Goal: Navigation & Orientation: Find specific page/section

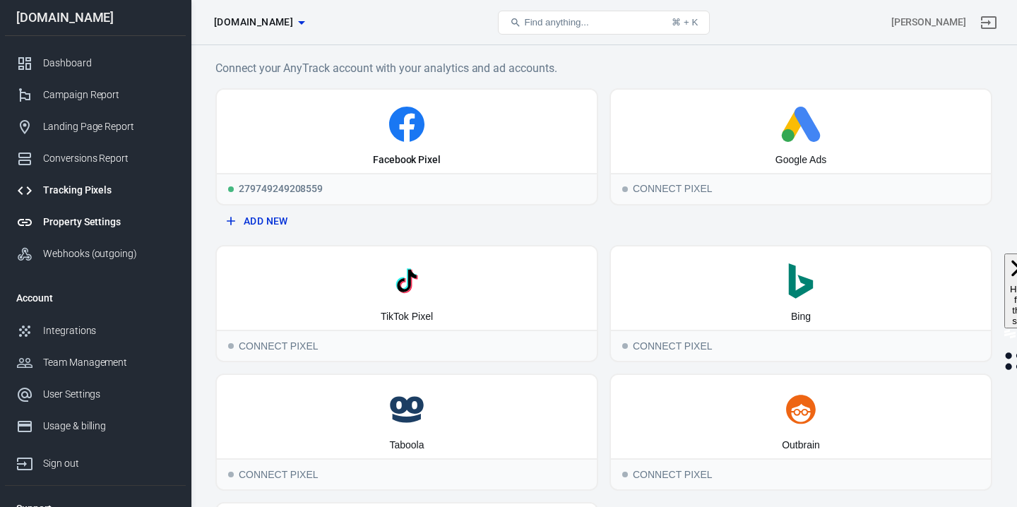
click at [88, 218] on div "Property Settings" at bounding box center [108, 222] width 131 height 15
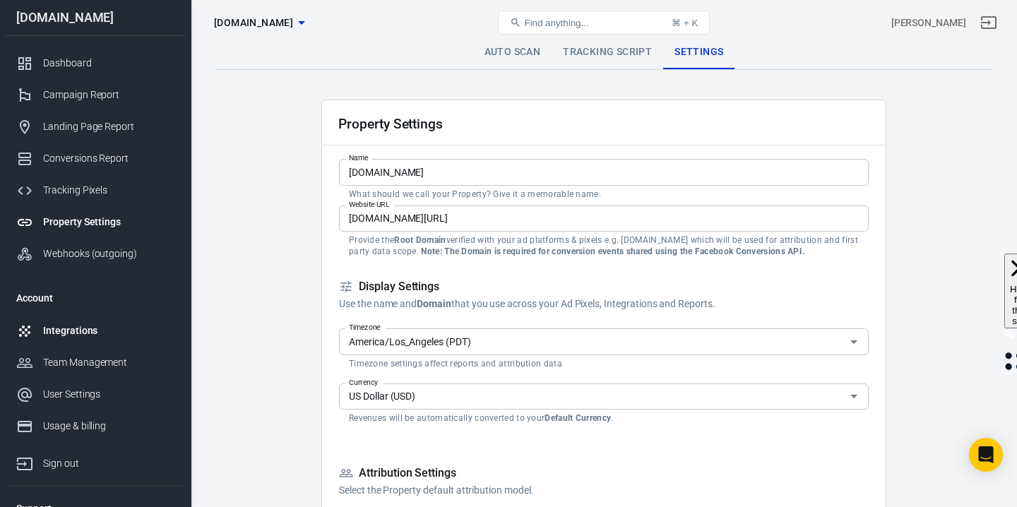
click at [79, 331] on div "Integrations" at bounding box center [108, 331] width 131 height 15
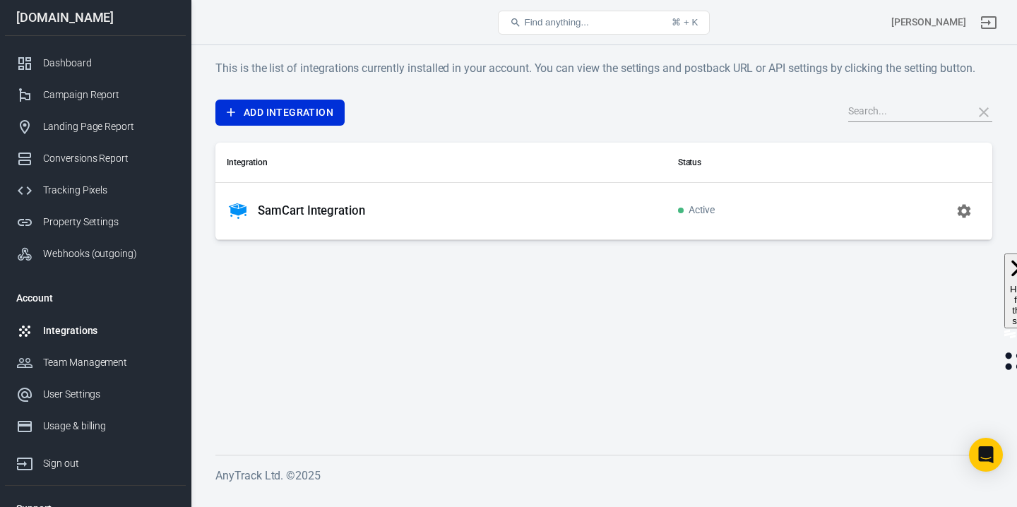
click at [614, 211] on div "SamCart Integration" at bounding box center [441, 211] width 429 height 23
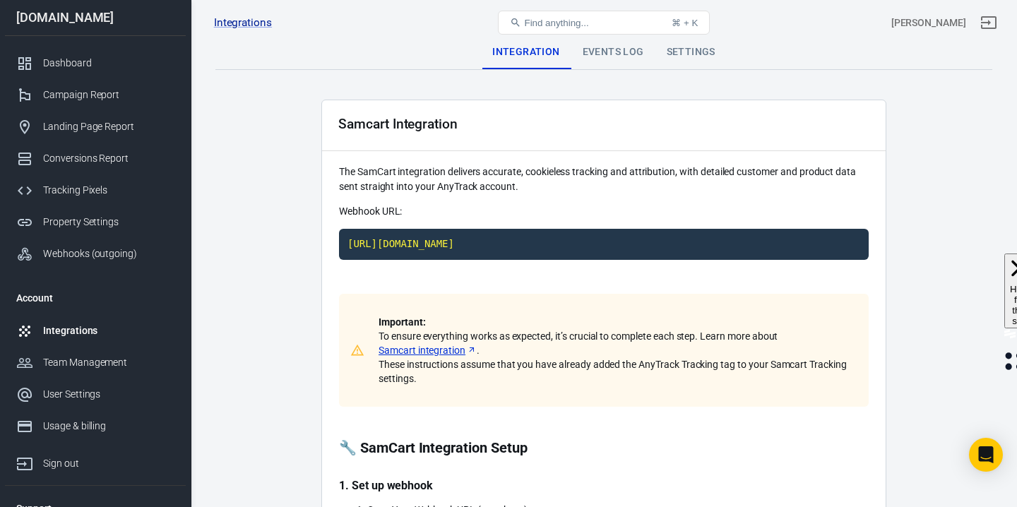
click at [564, 242] on code "[URL][DOMAIN_NAME]" at bounding box center [604, 244] width 530 height 31
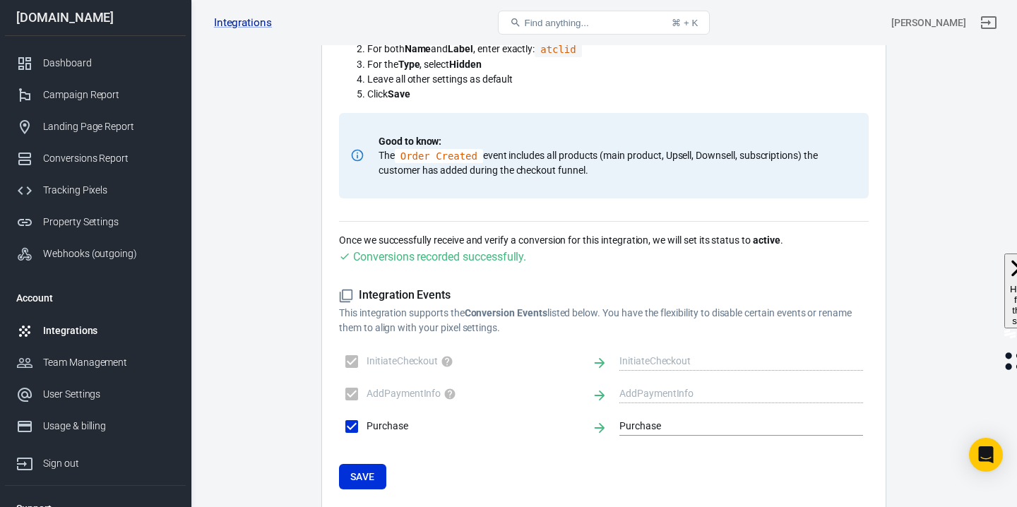
scroll to position [772, 0]
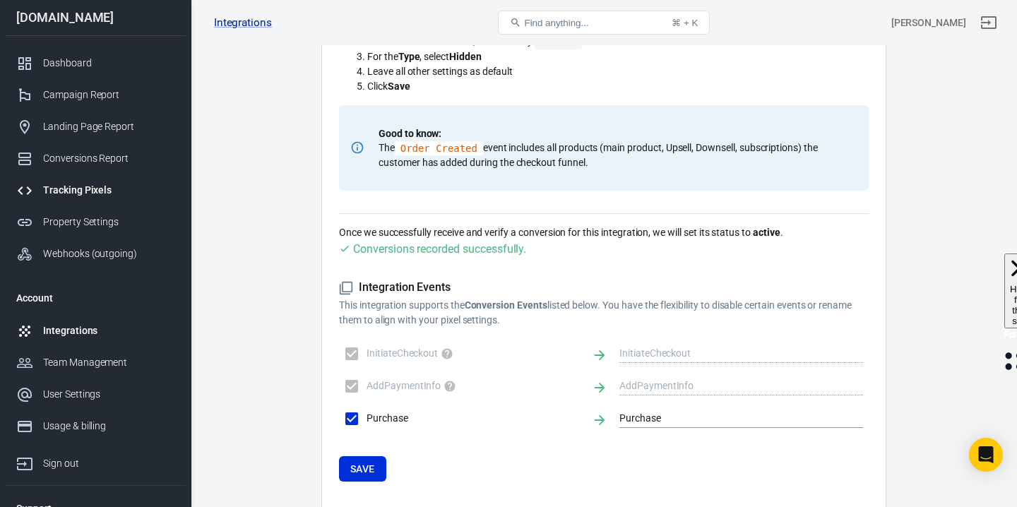
click at [59, 194] on div "Tracking Pixels" at bounding box center [108, 190] width 131 height 15
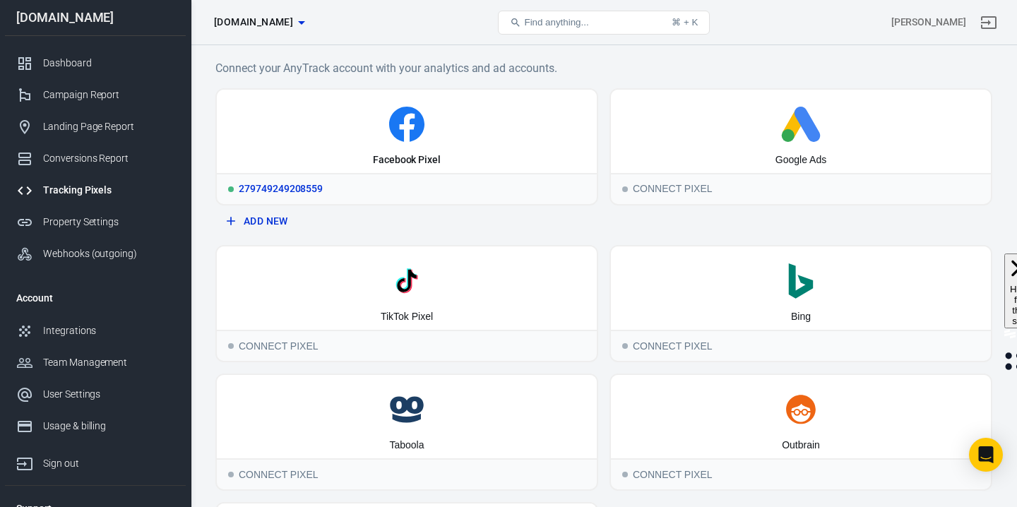
click at [425, 116] on icon at bounding box center [407, 124] width 369 height 35
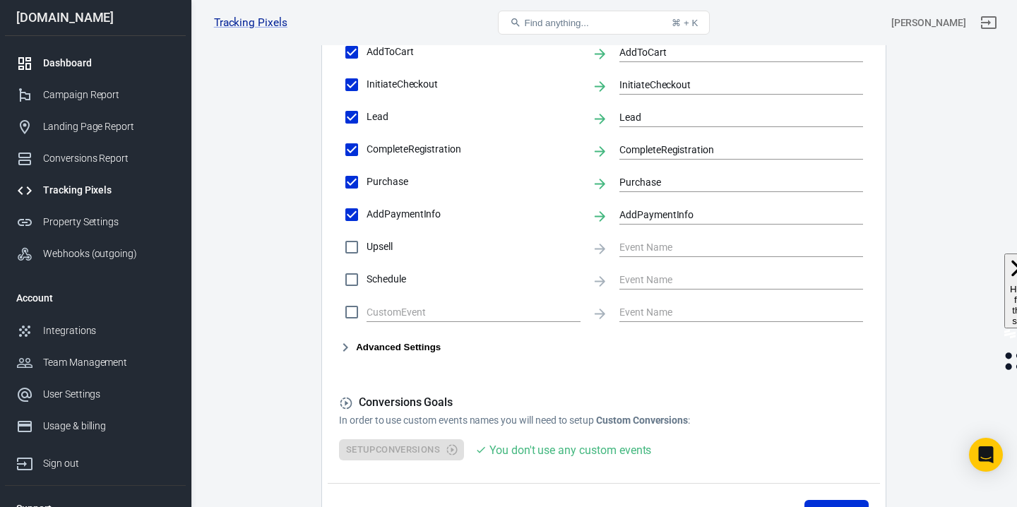
click at [77, 64] on div "Dashboard" at bounding box center [108, 63] width 131 height 15
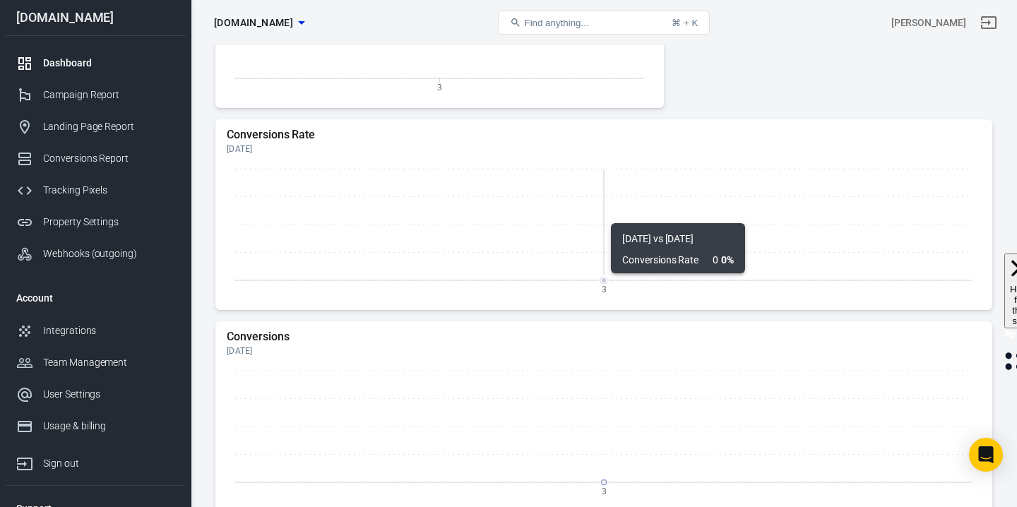
scroll to position [675, 0]
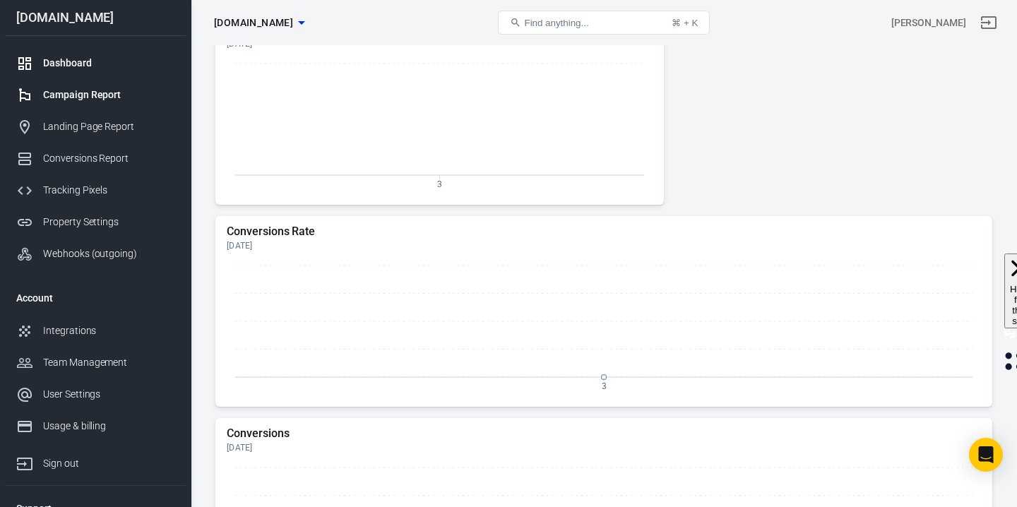
click at [102, 102] on div "Campaign Report" at bounding box center [108, 95] width 131 height 15
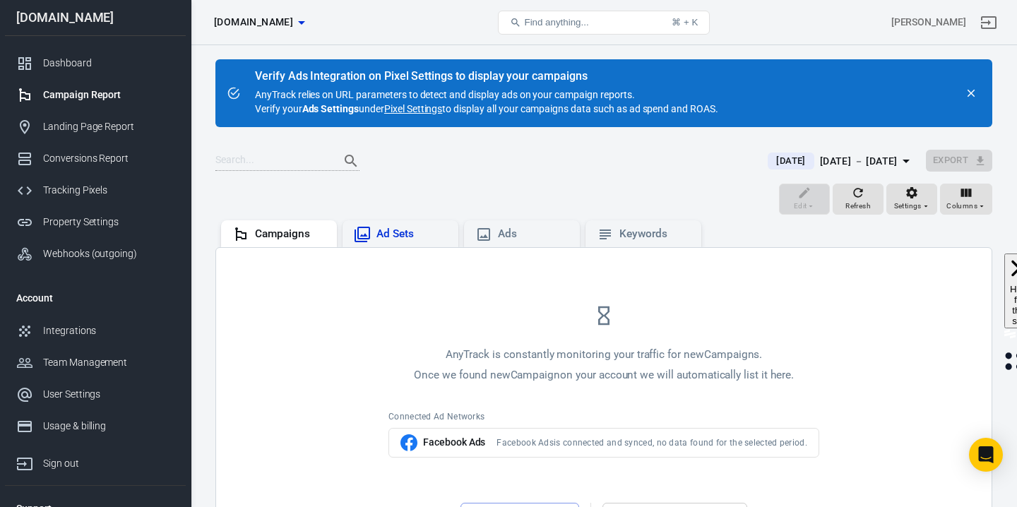
click at [379, 239] on div "Ad Sets" at bounding box center [412, 234] width 71 height 15
click at [56, 129] on div "Landing Page Report" at bounding box center [108, 126] width 131 height 15
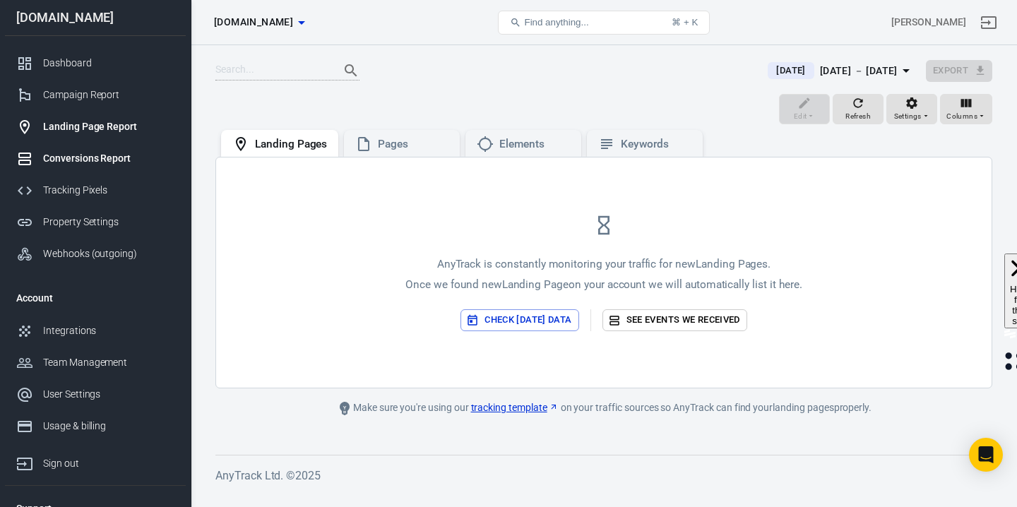
click at [66, 161] on div "Conversions Report" at bounding box center [108, 158] width 131 height 15
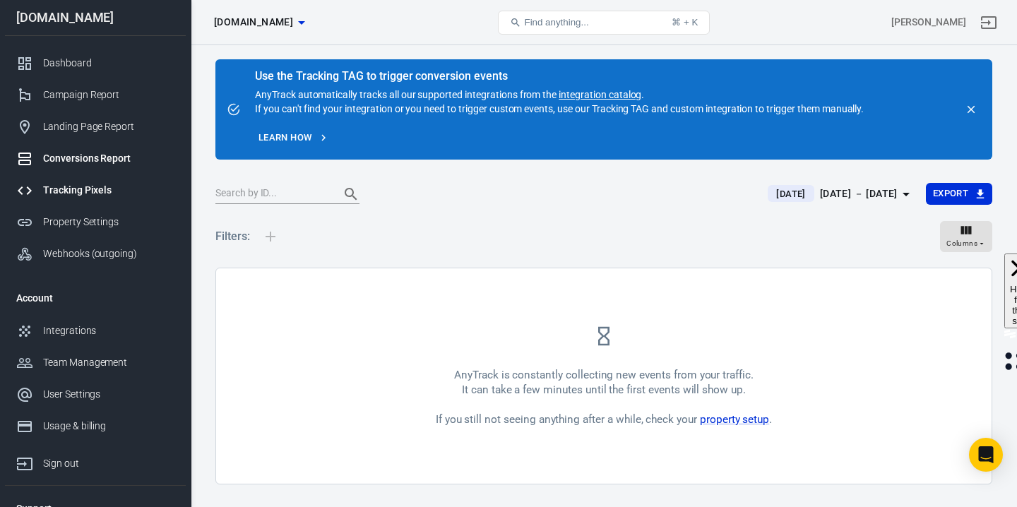
click at [74, 199] on link "Tracking Pixels" at bounding box center [95, 190] width 181 height 32
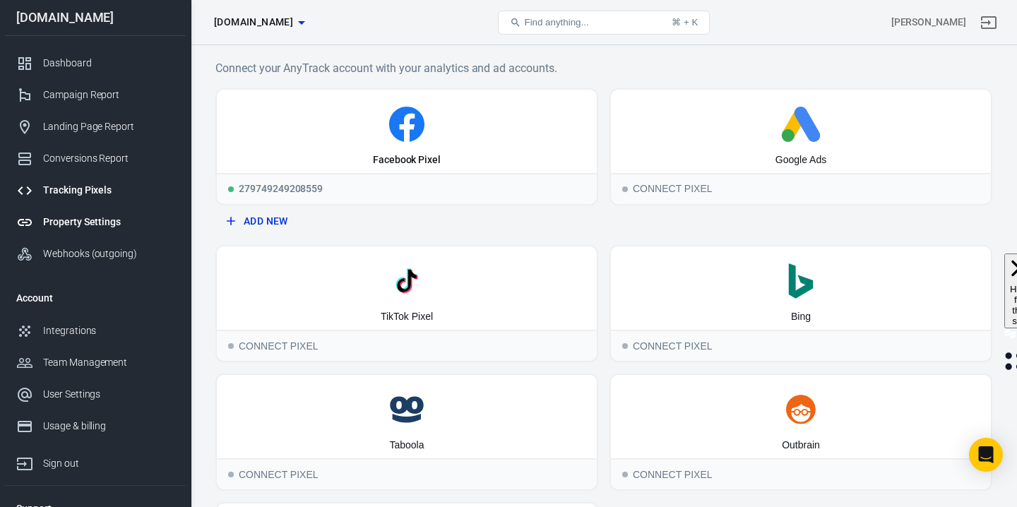
click at [78, 219] on div "Property Settings" at bounding box center [108, 222] width 131 height 15
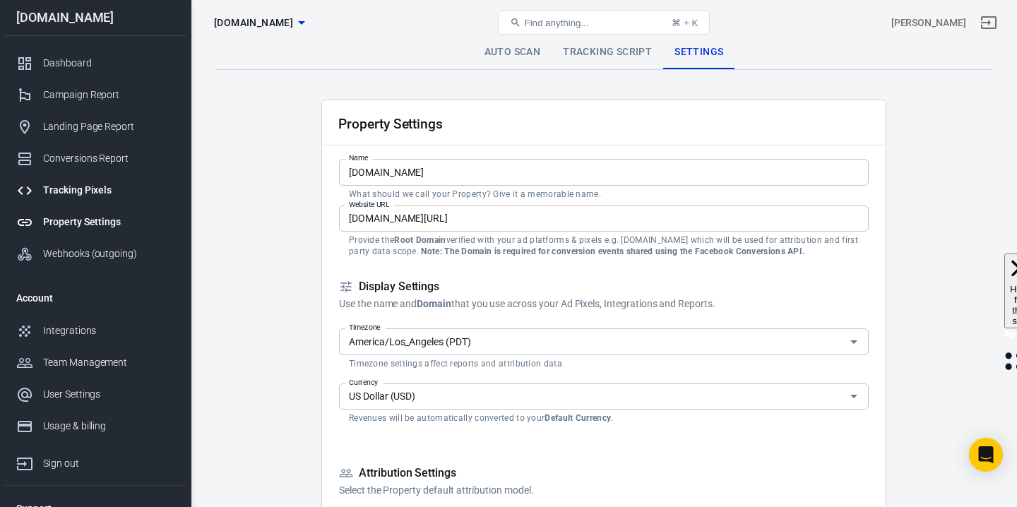
click at [95, 184] on div "Tracking Pixels" at bounding box center [108, 190] width 131 height 15
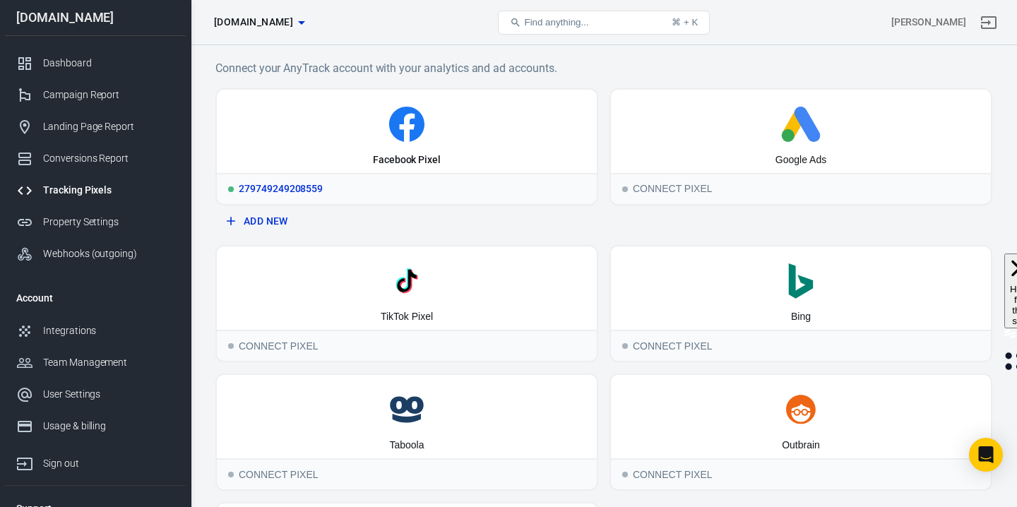
click at [518, 161] on div "Facebook Pixel" at bounding box center [407, 131] width 380 height 83
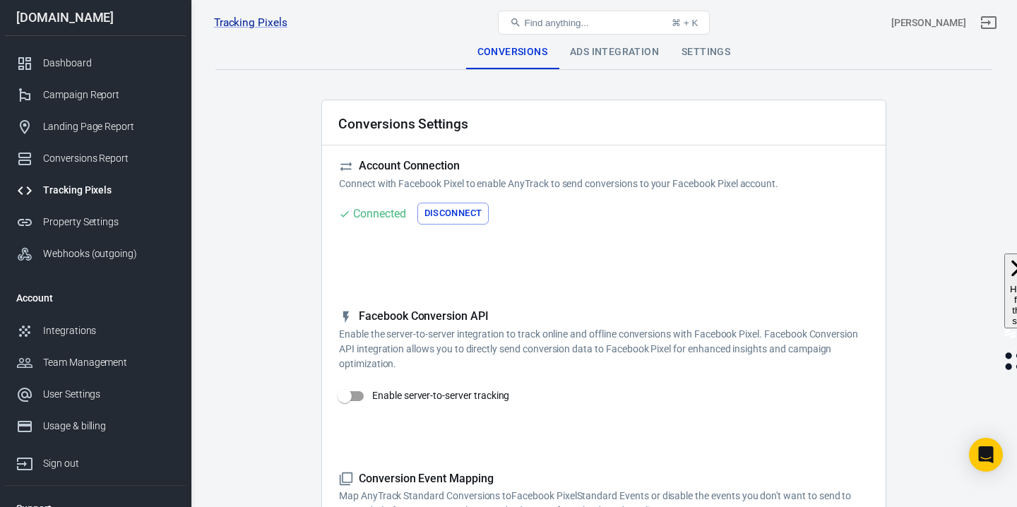
click at [688, 52] on div "Settings" at bounding box center [705, 52] width 71 height 34
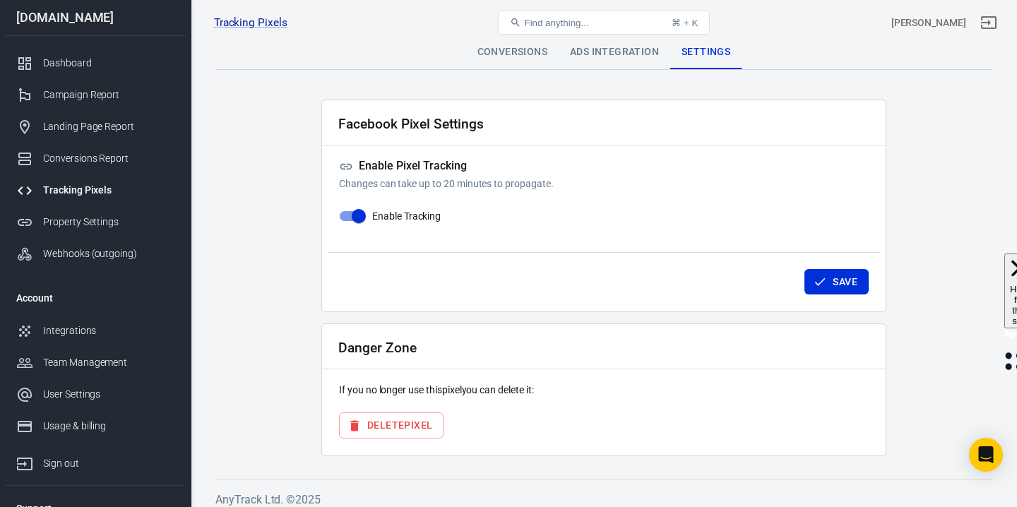
click at [593, 53] on div "Ads Integration" at bounding box center [615, 52] width 112 height 34
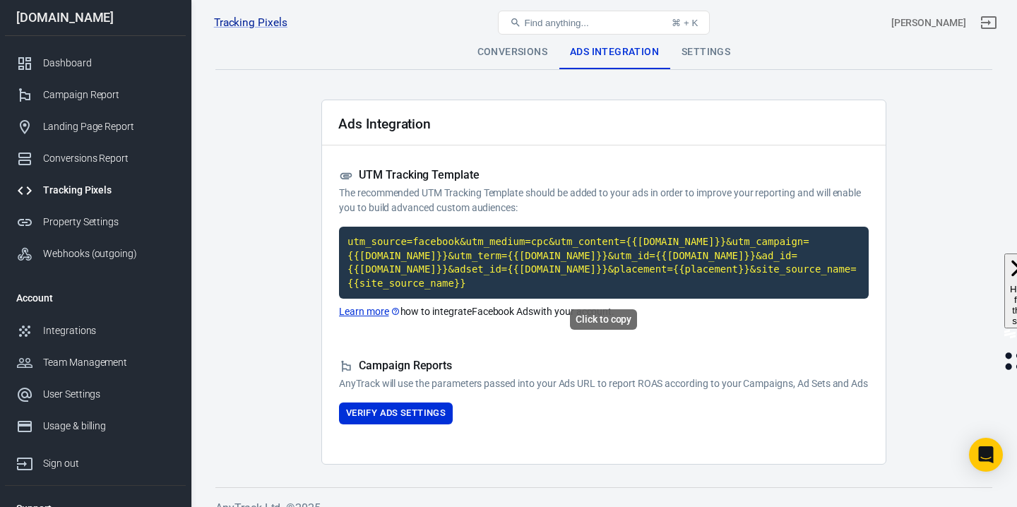
click at [533, 254] on code "utm_source=facebook&utm_medium=cpc&utm_content={{[DOMAIN_NAME]}}&utm_campaign={…" at bounding box center [604, 263] width 530 height 72
